Goal: Information Seeking & Learning: Check status

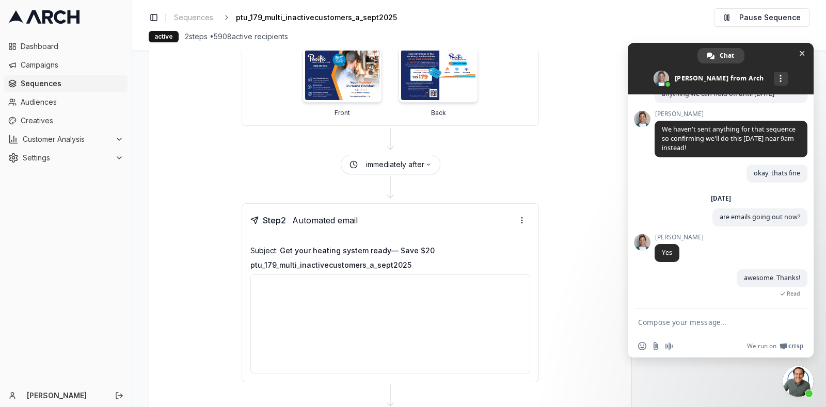
scroll to position [256, 0]
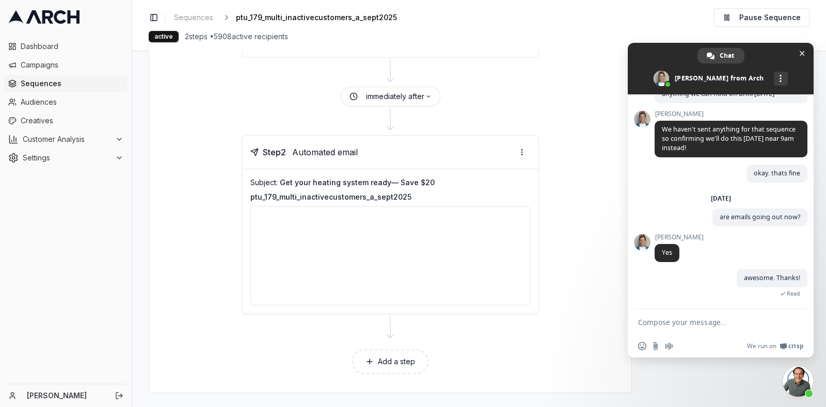
click at [332, 277] on div at bounding box center [390, 255] width 280 height 99
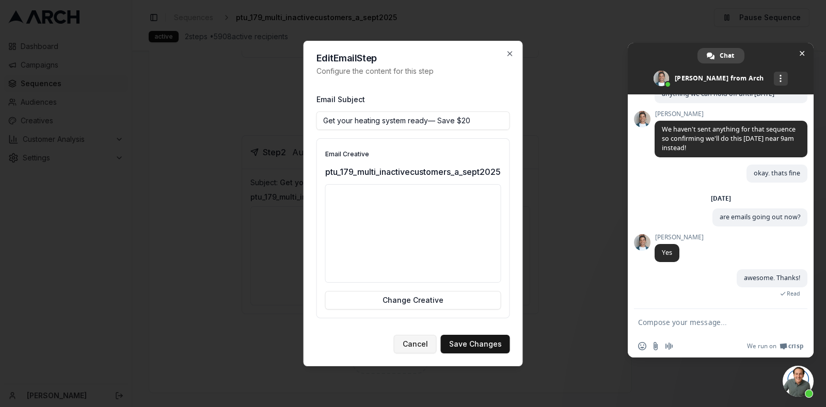
click at [409, 348] on button "Cancel" at bounding box center [415, 344] width 43 height 19
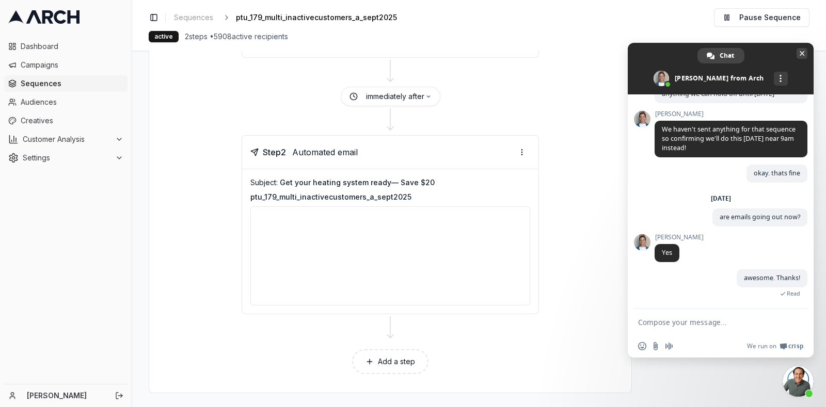
click at [801, 55] on span "Close chat" at bounding box center [802, 53] width 5 height 5
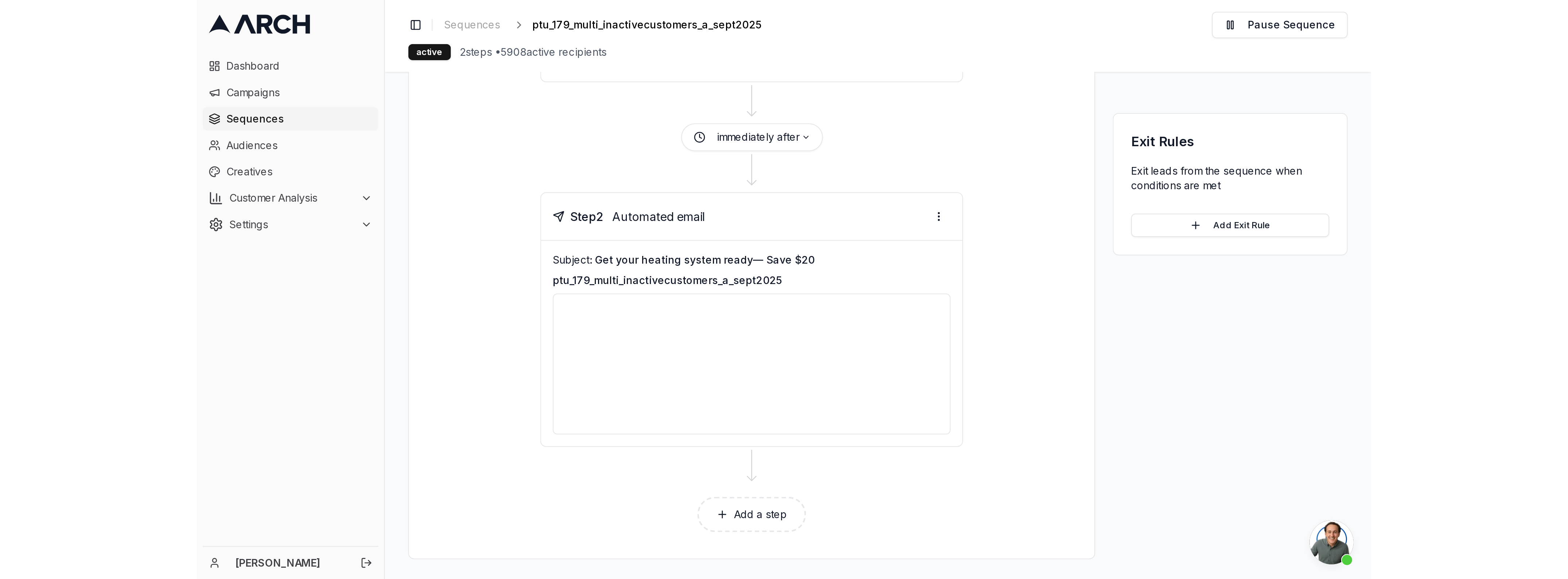
scroll to position [0, 0]
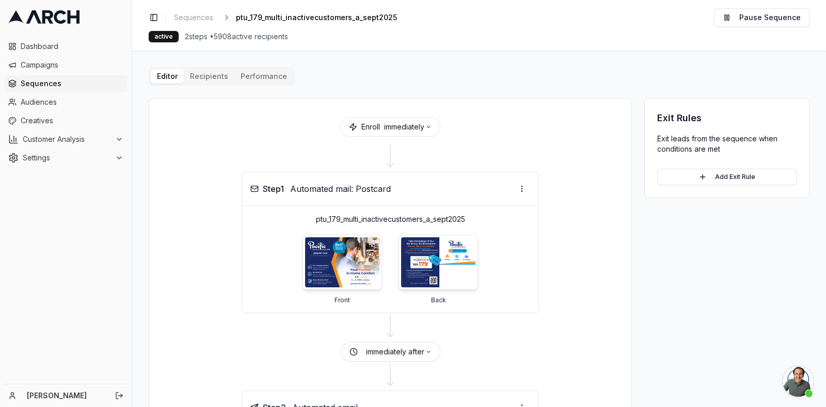
click at [245, 76] on button "Performance" at bounding box center [263, 76] width 59 height 14
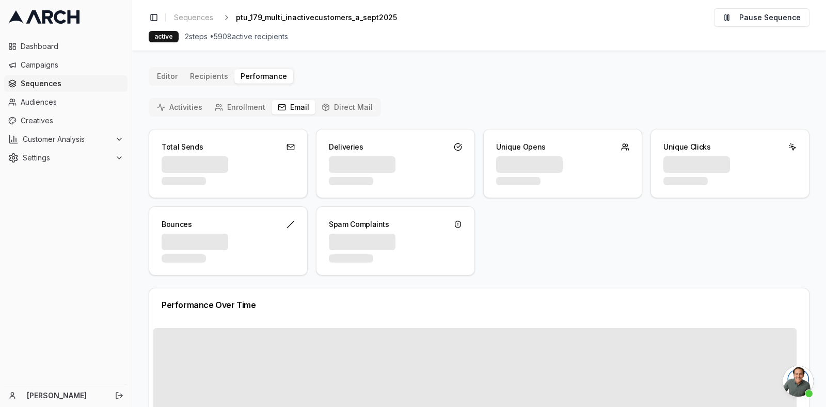
click at [287, 106] on button "Email" at bounding box center [294, 107] width 44 height 14
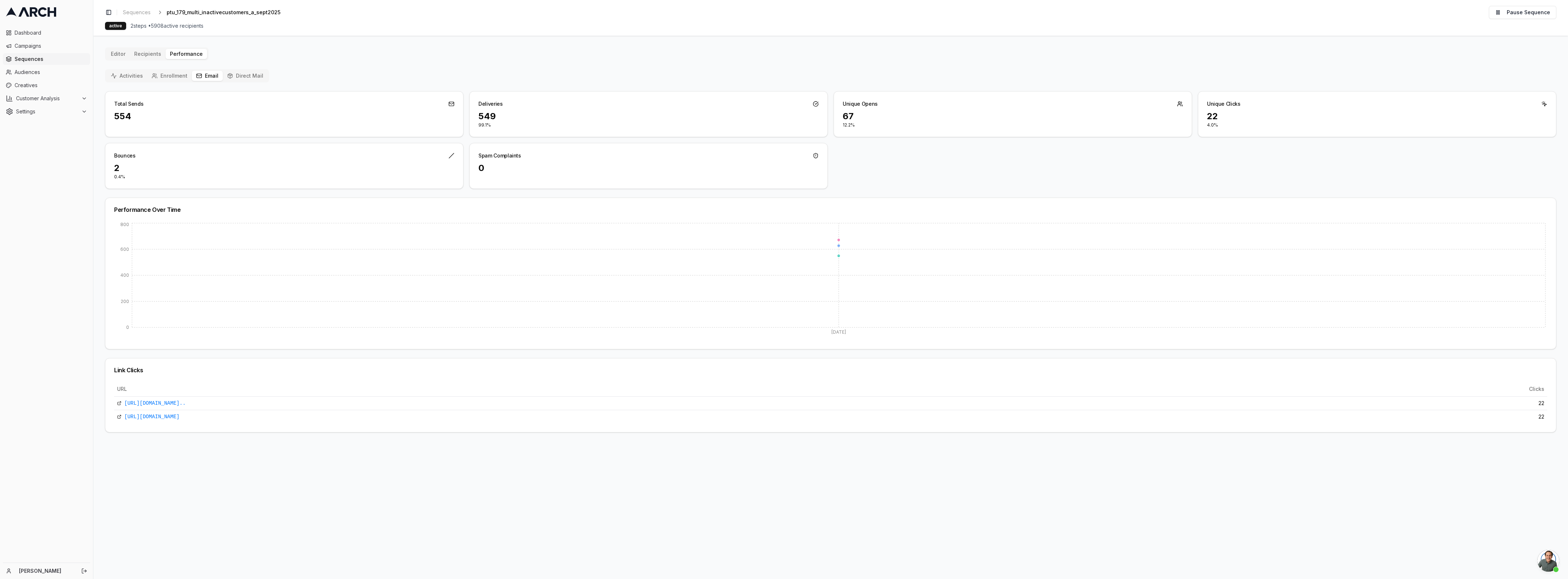
scroll to position [2354, 0]
click at [119, 287] on icon at bounding box center [119, 417] width 4 height 4
click at [186, 287] on link "[URL][DOMAIN_NAME].." at bounding box center [155, 403] width 61 height 7
drag, startPoint x: 109, startPoint y: 114, endPoint x: 160, endPoint y: 116, distance: 51.0
click at [160, 116] on div "579" at bounding box center [284, 120] width 357 height 20
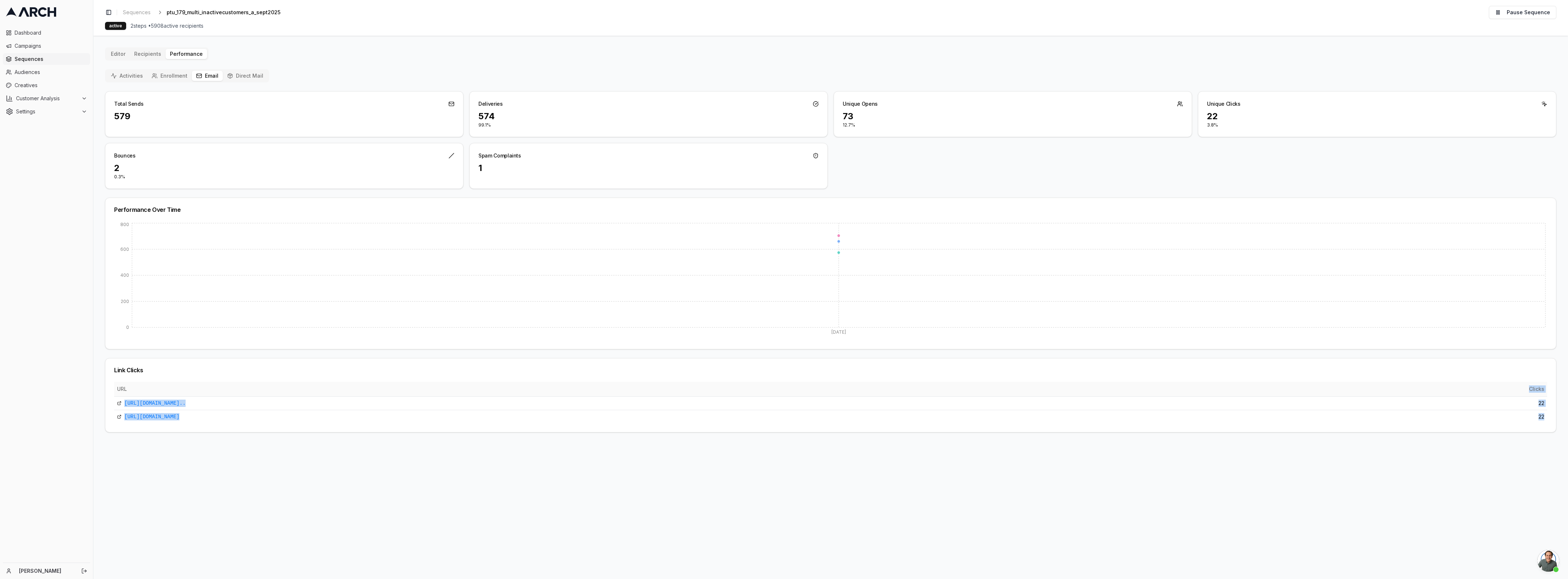
drag, startPoint x: 1533, startPoint y: 410, endPoint x: 1515, endPoint y: 390, distance: 26.9
click at [583, 287] on table "URL Clicks [URL][DOMAIN_NAME].. 22 [URL][DOMAIN_NAME] 22" at bounding box center [831, 402] width 1433 height 42
click at [583, 131] on div "22 3.8%" at bounding box center [1377, 123] width 357 height 26
drag, startPoint x: 501, startPoint y: 160, endPoint x: 620, endPoint y: 162, distance: 119.0
click at [583, 162] on div "Spam Complaints 1" at bounding box center [648, 165] width 358 height 46
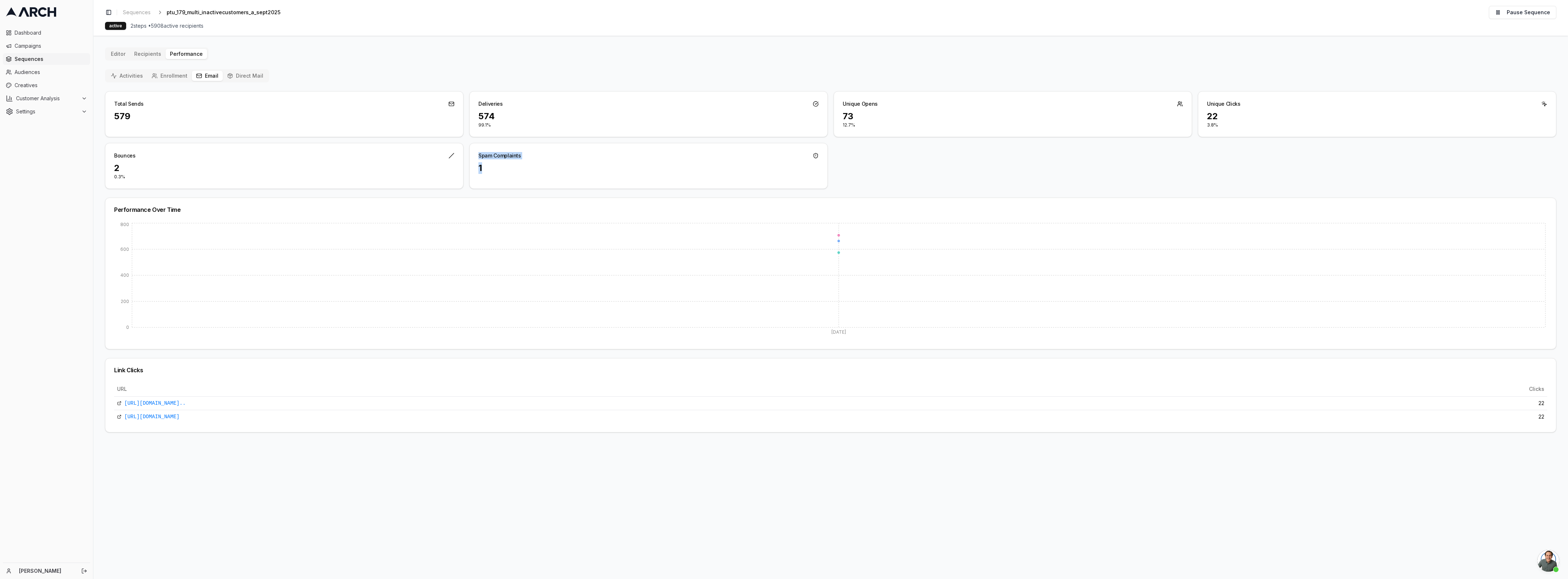
click at [583, 156] on icon at bounding box center [816, 155] width 6 height 6
click at [126, 73] on button "Activities" at bounding box center [127, 76] width 41 height 10
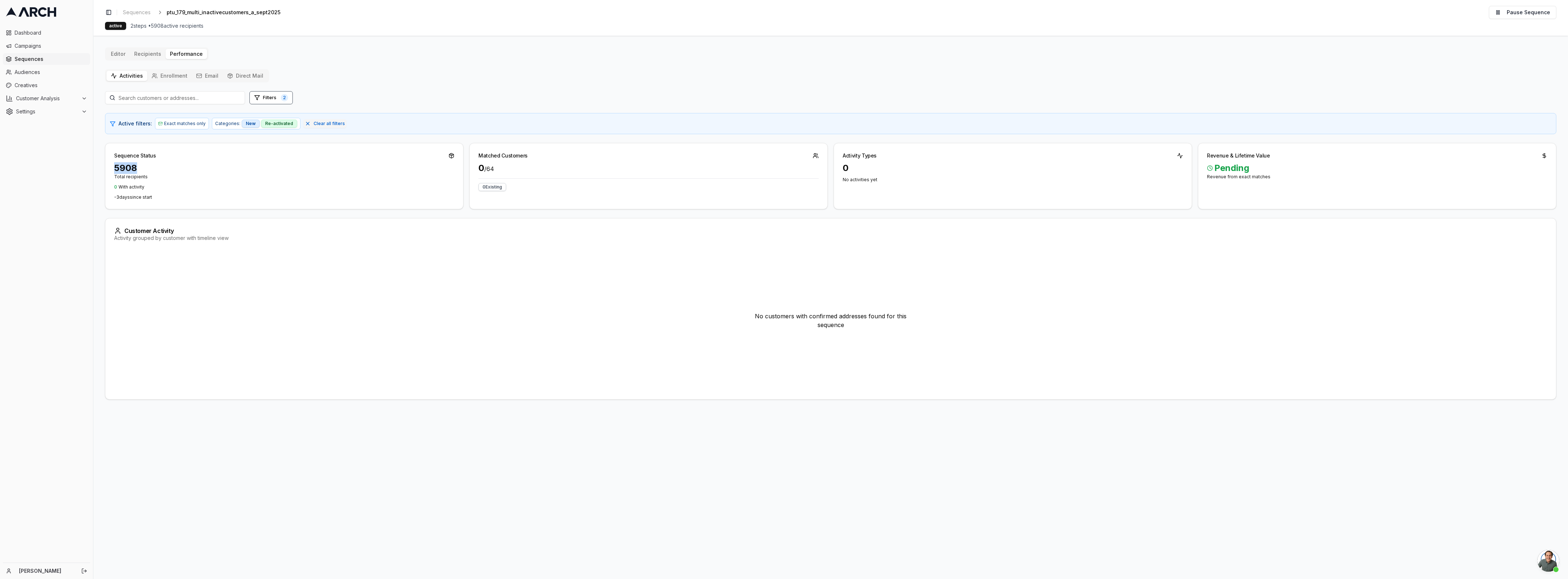
drag, startPoint x: 111, startPoint y: 170, endPoint x: 170, endPoint y: 174, distance: 59.1
click at [170, 174] on div "5908 Total recipients 0 With activity -3 day s since start" at bounding box center [284, 186] width 357 height 47
click at [173, 174] on p "Total recipients" at bounding box center [285, 177] width 340 height 6
click at [16, 61] on span "Sequences" at bounding box center [51, 59] width 73 height 7
